Goal: Check status

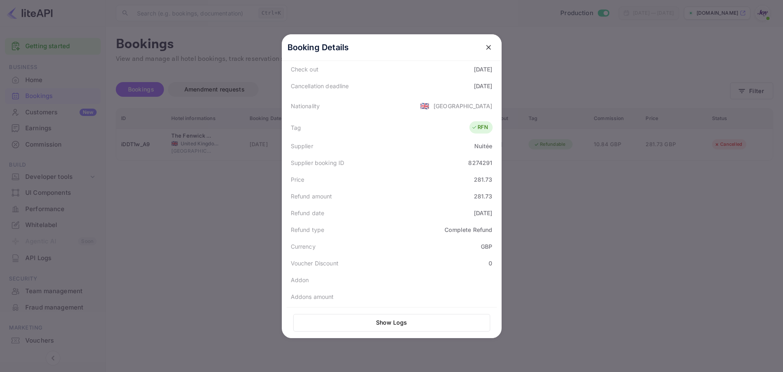
scroll to position [184, 0]
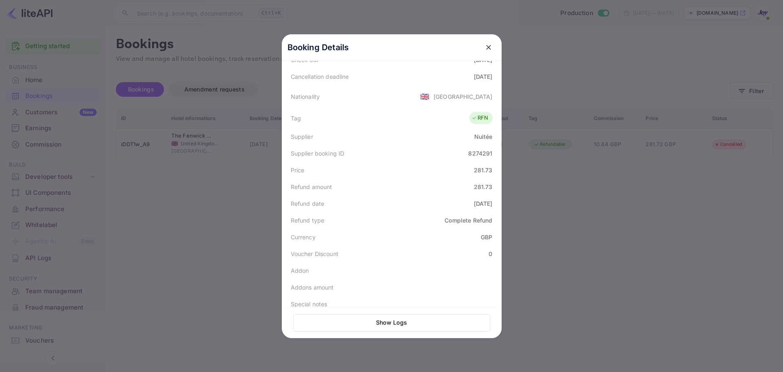
click at [488, 44] on icon "close" at bounding box center [489, 47] width 8 height 8
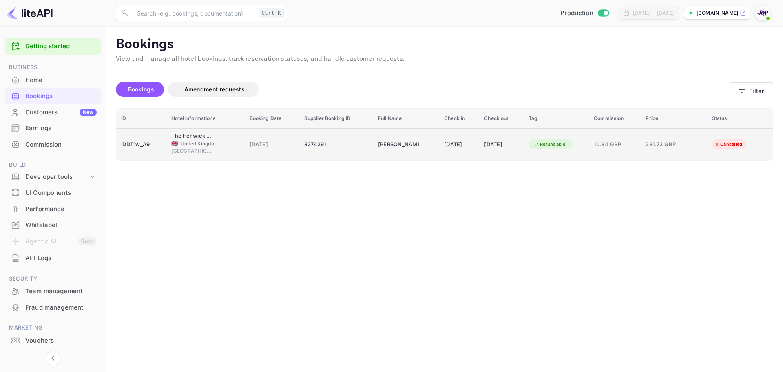
click at [465, 150] on div "[DATE]" at bounding box center [459, 144] width 30 height 13
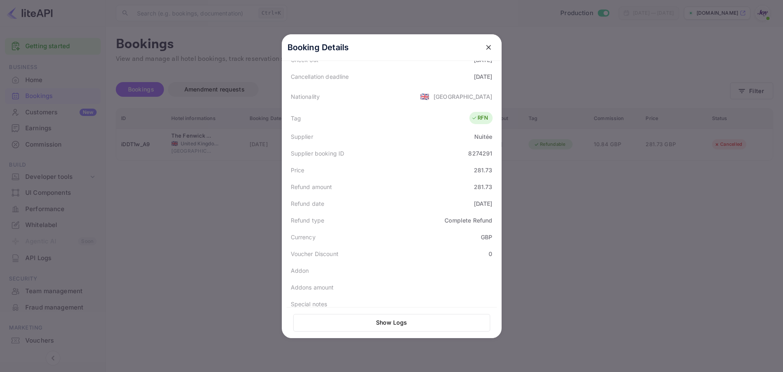
click at [486, 49] on icon "close" at bounding box center [489, 47] width 8 height 8
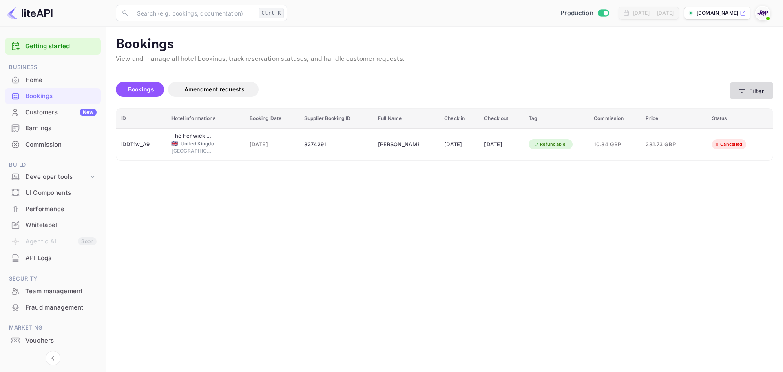
click at [745, 89] on icon "button" at bounding box center [742, 91] width 8 height 8
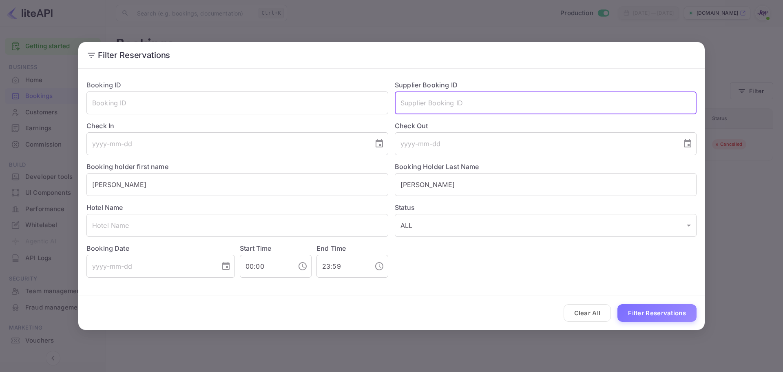
click at [433, 105] on input "text" at bounding box center [546, 102] width 302 height 23
paste input "7985688"
type input "7985688"
click at [643, 300] on div "Clear All Filter Reservations" at bounding box center [391, 313] width 627 height 34
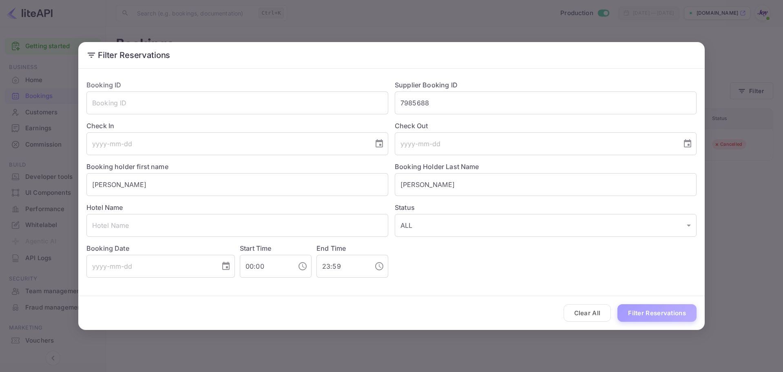
click at [651, 315] on button "Filter Reservations" at bounding box center [657, 313] width 79 height 18
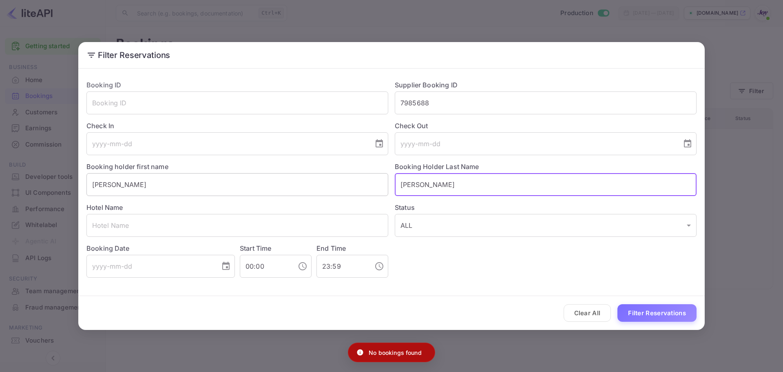
drag, startPoint x: 429, startPoint y: 184, endPoint x: 344, endPoint y: 195, distance: 85.9
click at [344, 195] on div "Booking ID ​ Supplier Booking ID 7985688 ​ Check In ​ Check Out ​ Booking holde…" at bounding box center [388, 175] width 617 height 204
click at [641, 312] on button "Filter Reservations" at bounding box center [657, 313] width 79 height 18
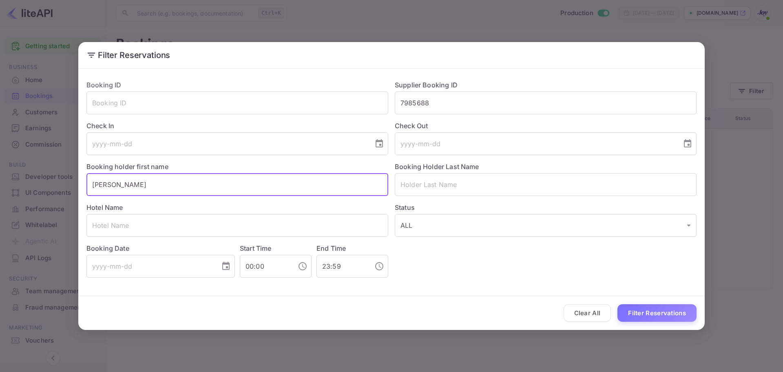
drag, startPoint x: 149, startPoint y: 186, endPoint x: -47, endPoint y: 195, distance: 196.4
click at [0, 195] on html "Getting started Business Home Bookings Customers New Earnings Commission Build …" at bounding box center [391, 186] width 783 height 372
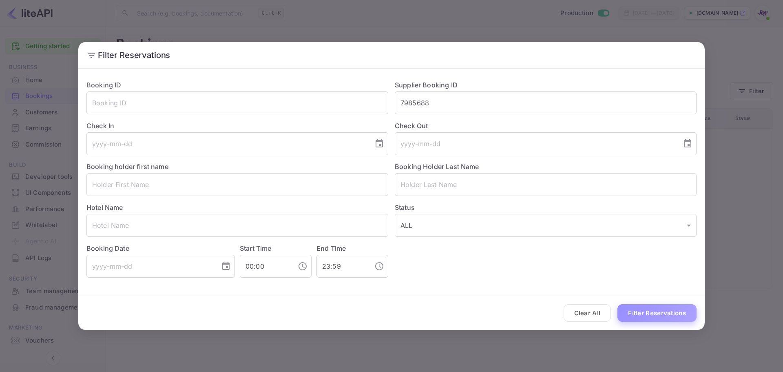
click at [667, 317] on button "Filter Reservations" at bounding box center [657, 313] width 79 height 18
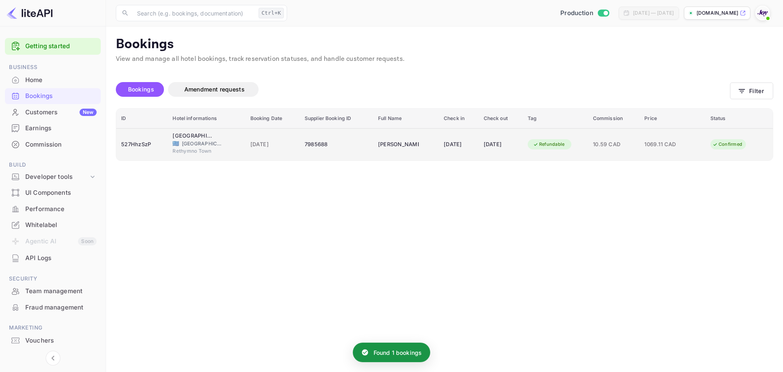
click at [342, 147] on div "7985688" at bounding box center [337, 144] width 64 height 13
